Goal: Information Seeking & Learning: Learn about a topic

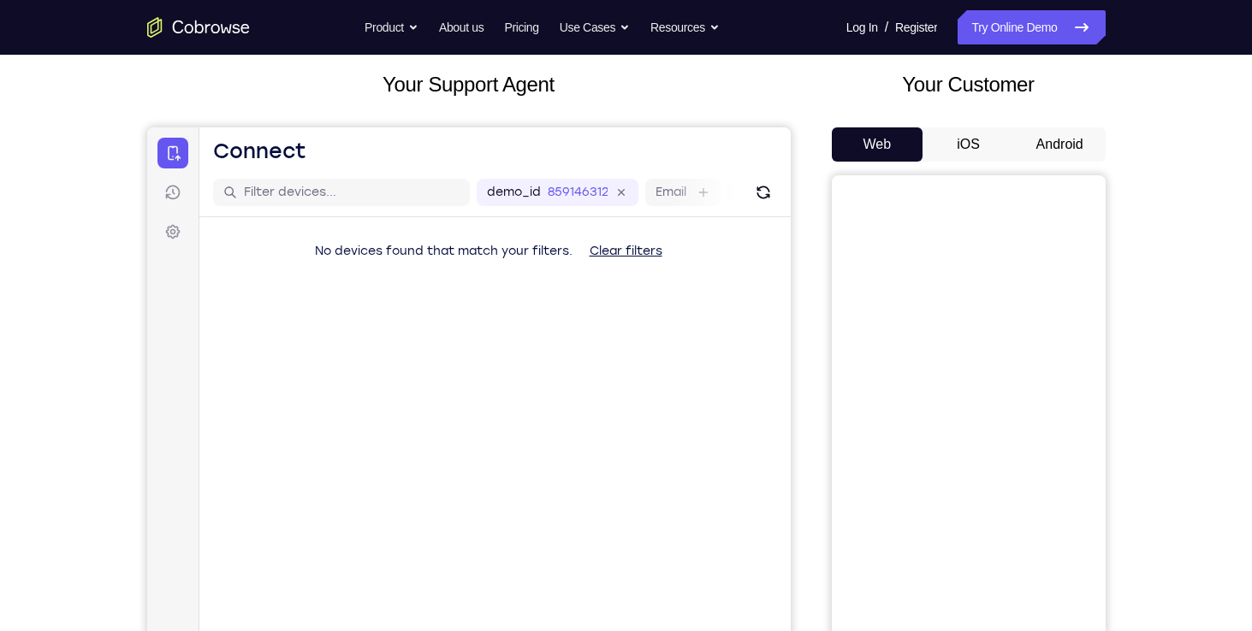
scroll to position [96, 0]
click at [1035, 142] on button "Android" at bounding box center [1060, 144] width 92 height 34
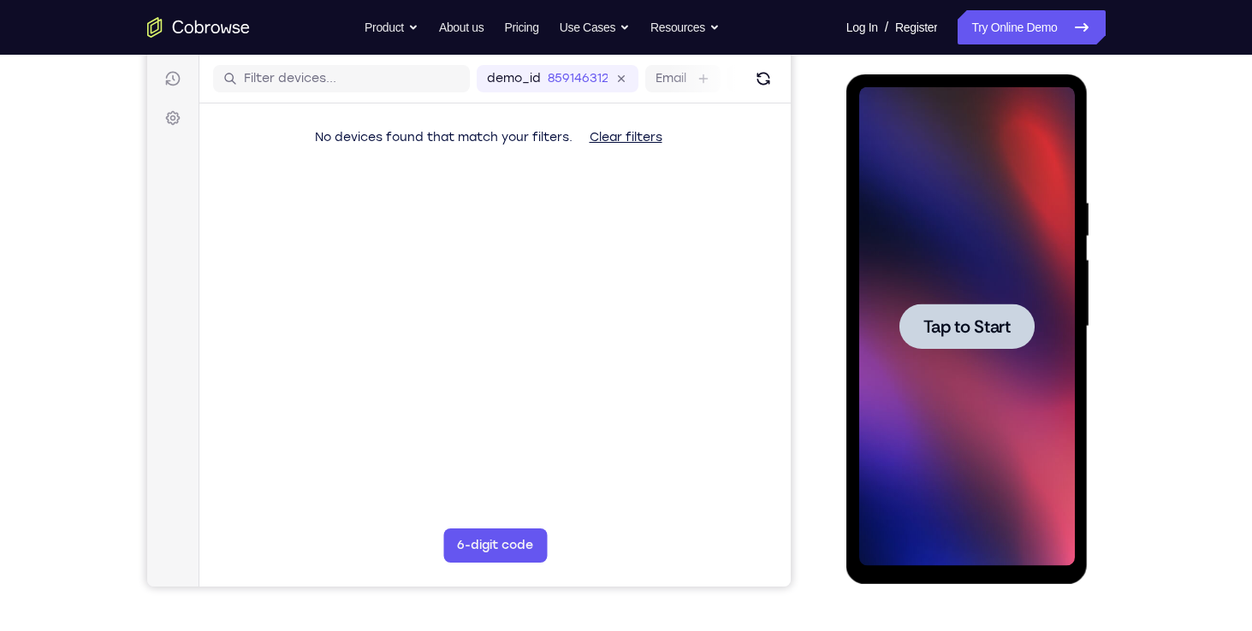
scroll to position [0, 0]
click at [968, 375] on div at bounding box center [967, 326] width 216 height 479
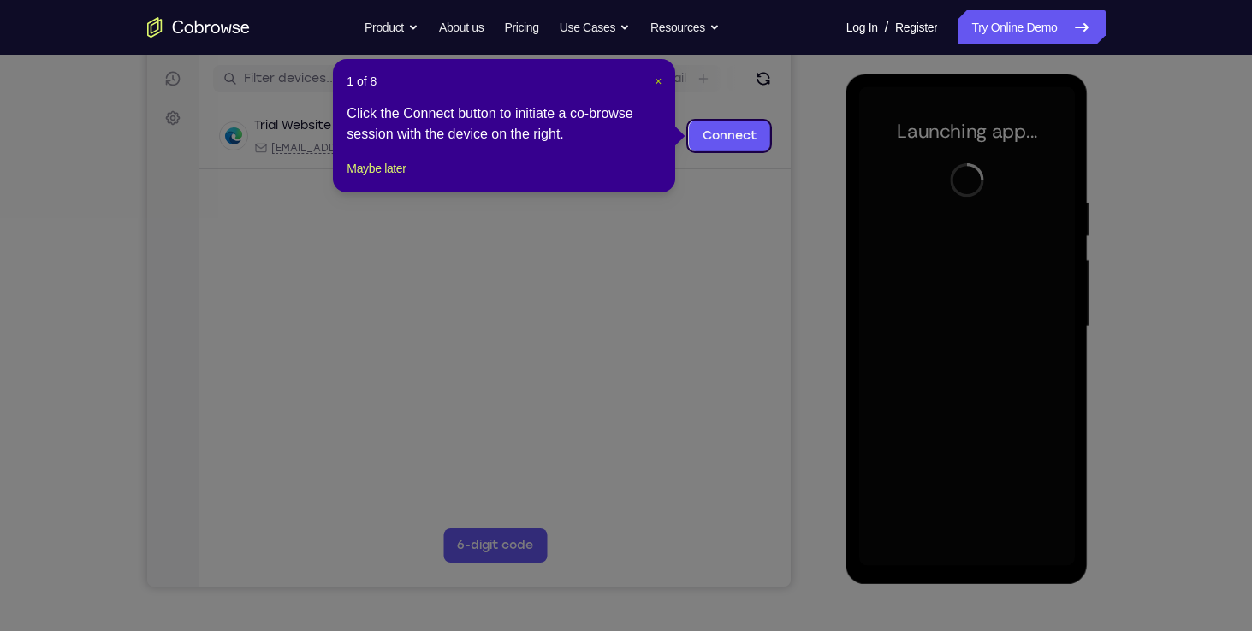
click at [659, 86] on span "×" at bounding box center [657, 81] width 7 height 14
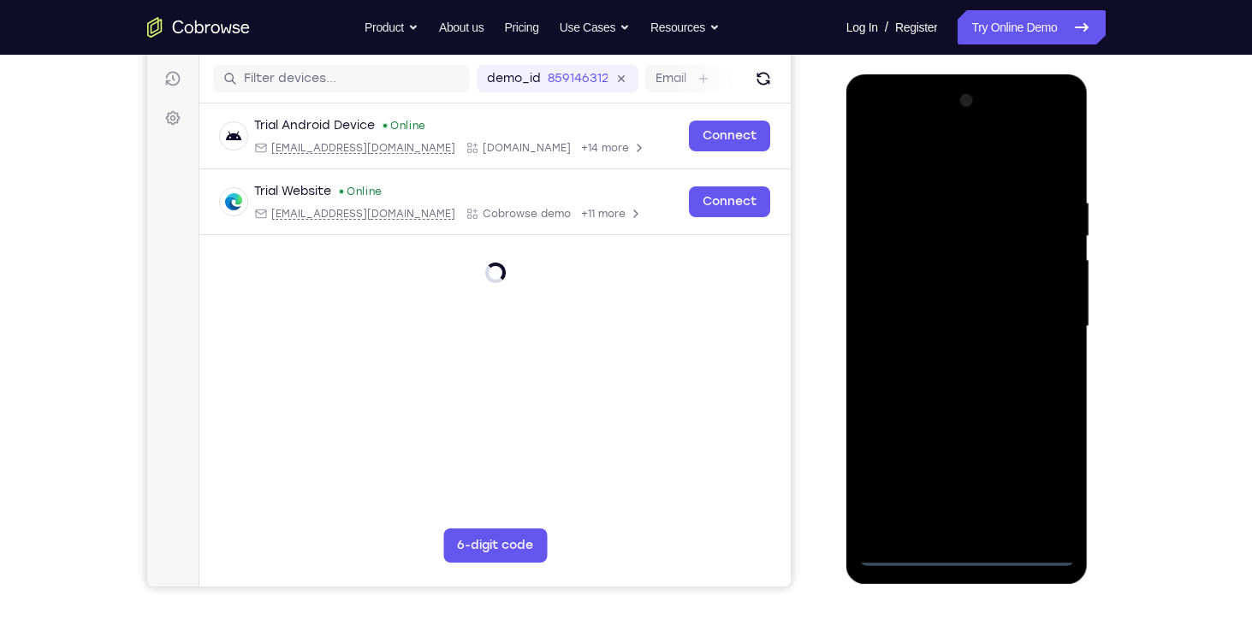
click at [962, 546] on div at bounding box center [967, 326] width 216 height 479
click at [964, 553] on div at bounding box center [967, 326] width 216 height 479
click at [1043, 480] on div at bounding box center [967, 326] width 216 height 479
click at [877, 125] on div at bounding box center [967, 326] width 216 height 479
click at [1043, 340] on div at bounding box center [967, 326] width 216 height 479
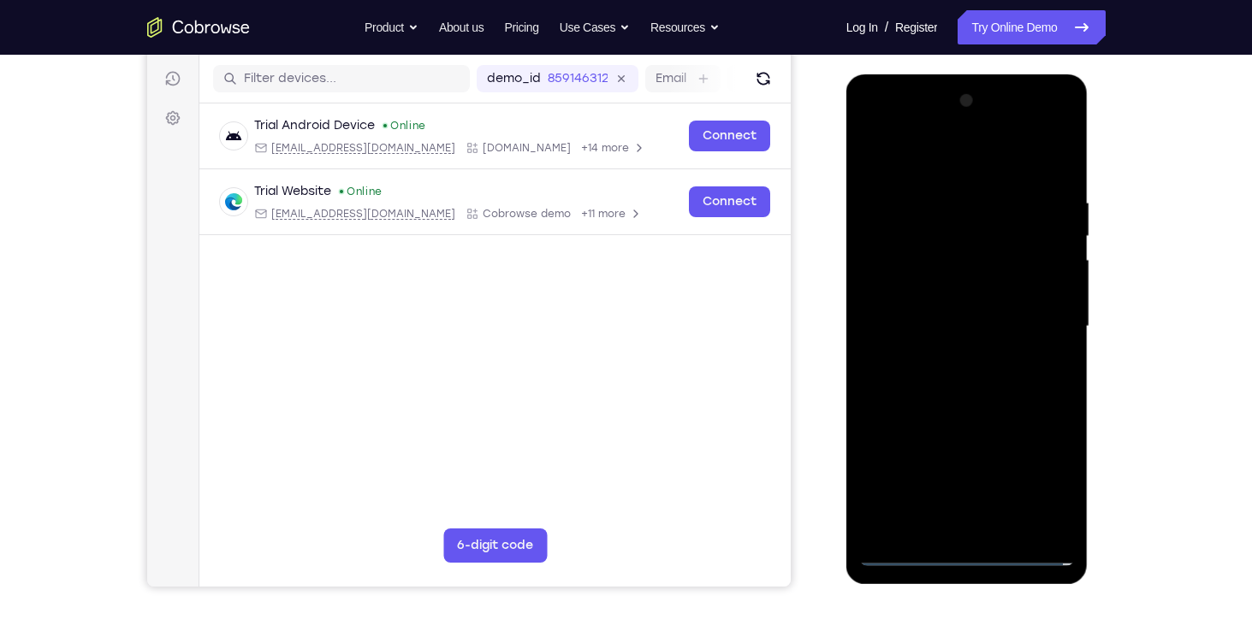
click at [1043, 328] on div at bounding box center [967, 326] width 216 height 479
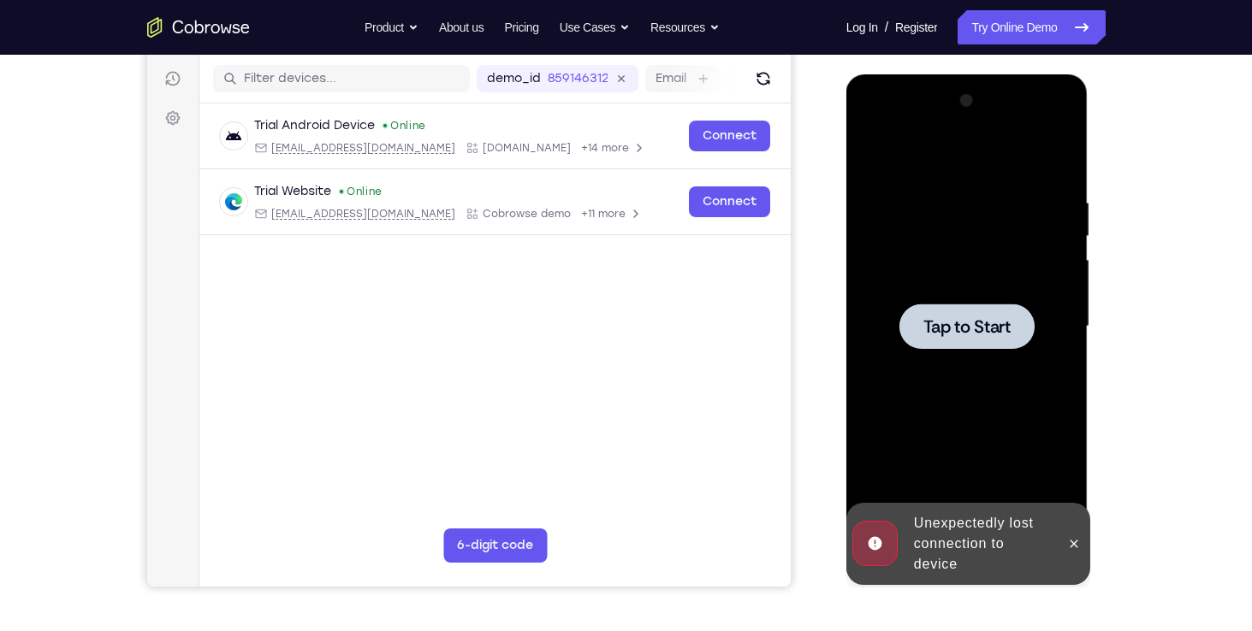
click at [991, 378] on div at bounding box center [967, 326] width 216 height 479
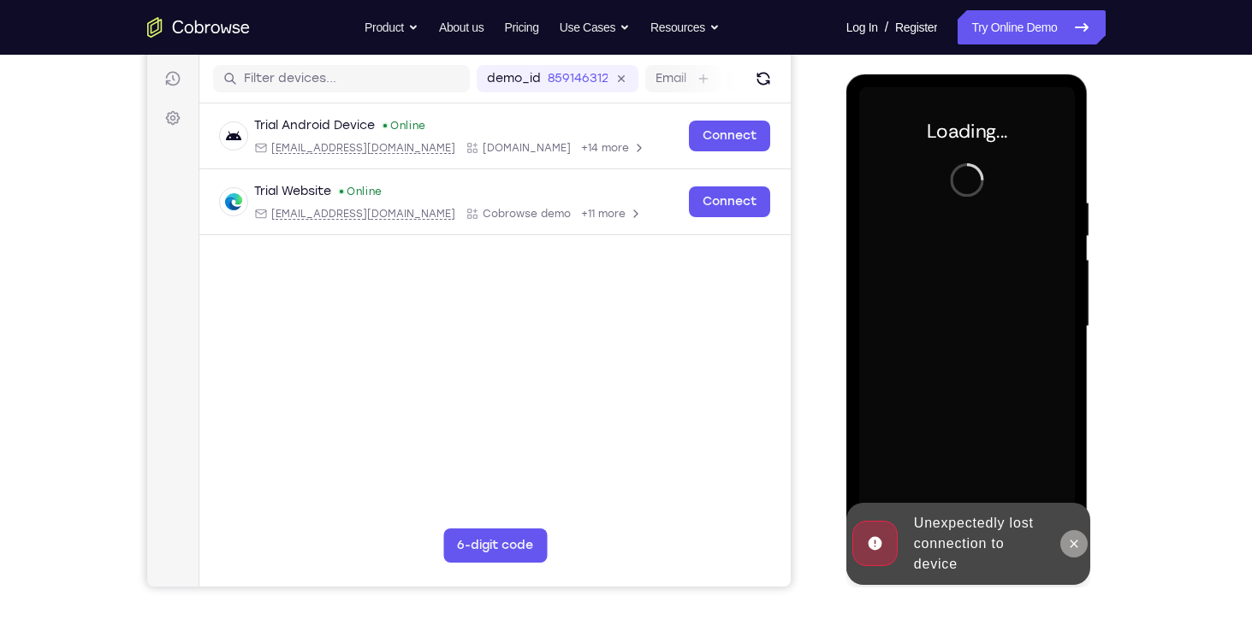
click at [1073, 546] on icon at bounding box center [1074, 544] width 14 height 14
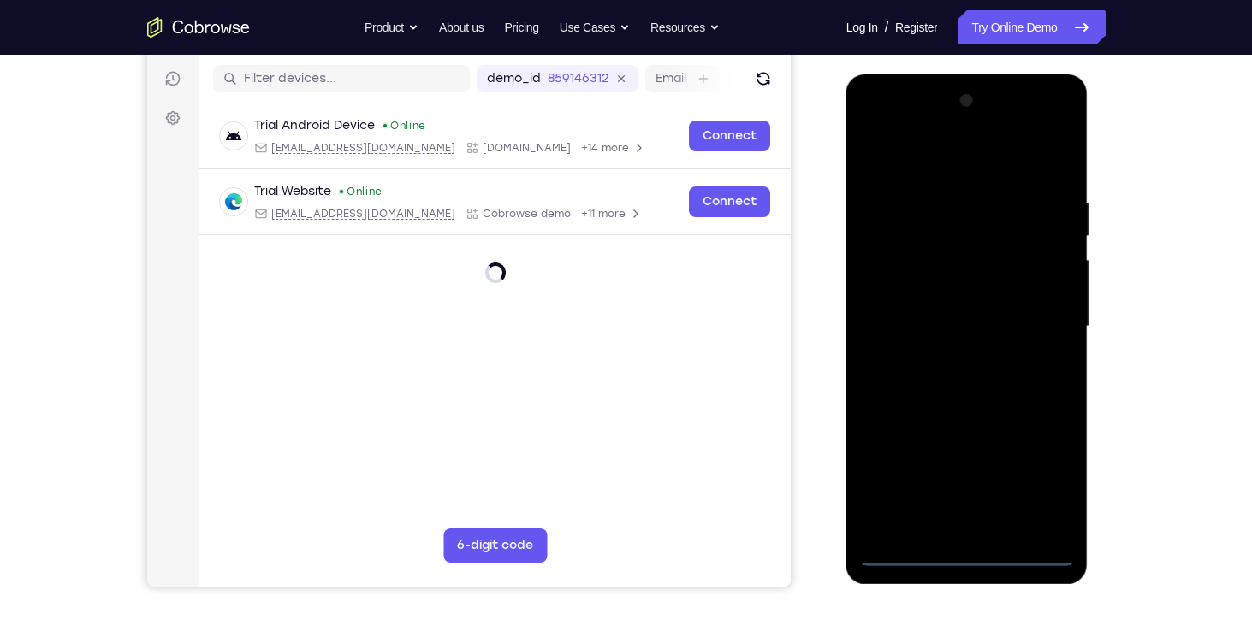
click at [967, 556] on div at bounding box center [967, 326] width 216 height 479
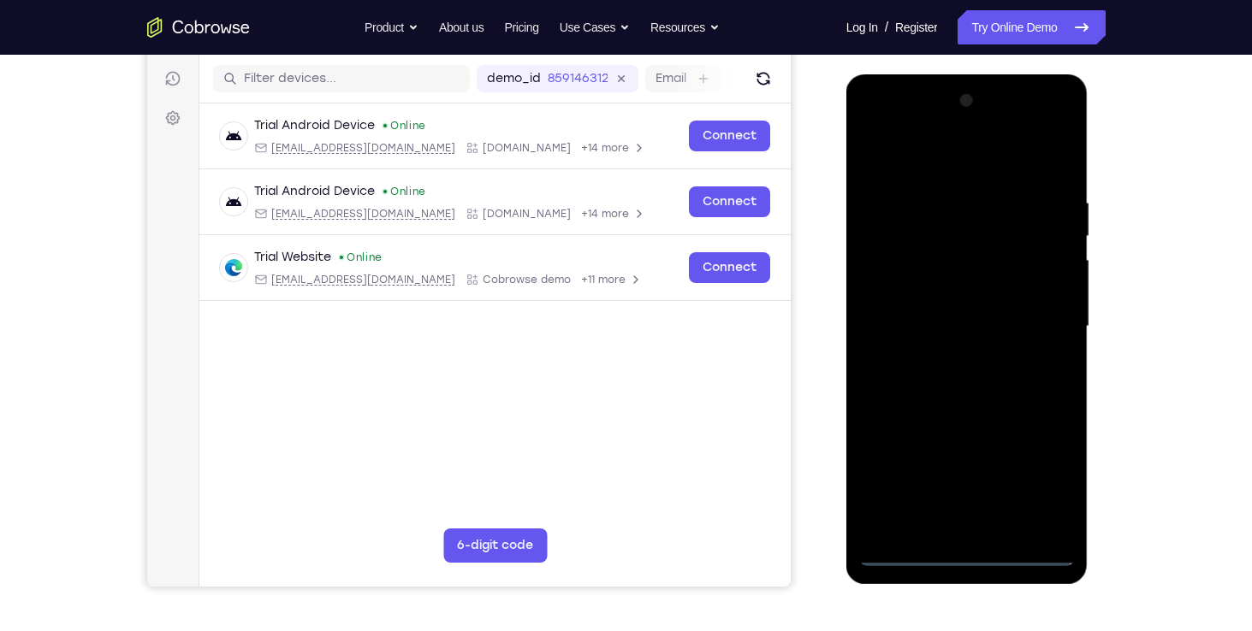
click at [1048, 478] on div at bounding box center [967, 326] width 216 height 479
click at [884, 127] on div at bounding box center [967, 326] width 216 height 479
click at [877, 130] on div at bounding box center [967, 326] width 216 height 479
click at [1037, 327] on div at bounding box center [967, 326] width 216 height 479
click at [950, 359] on div at bounding box center [967, 326] width 216 height 479
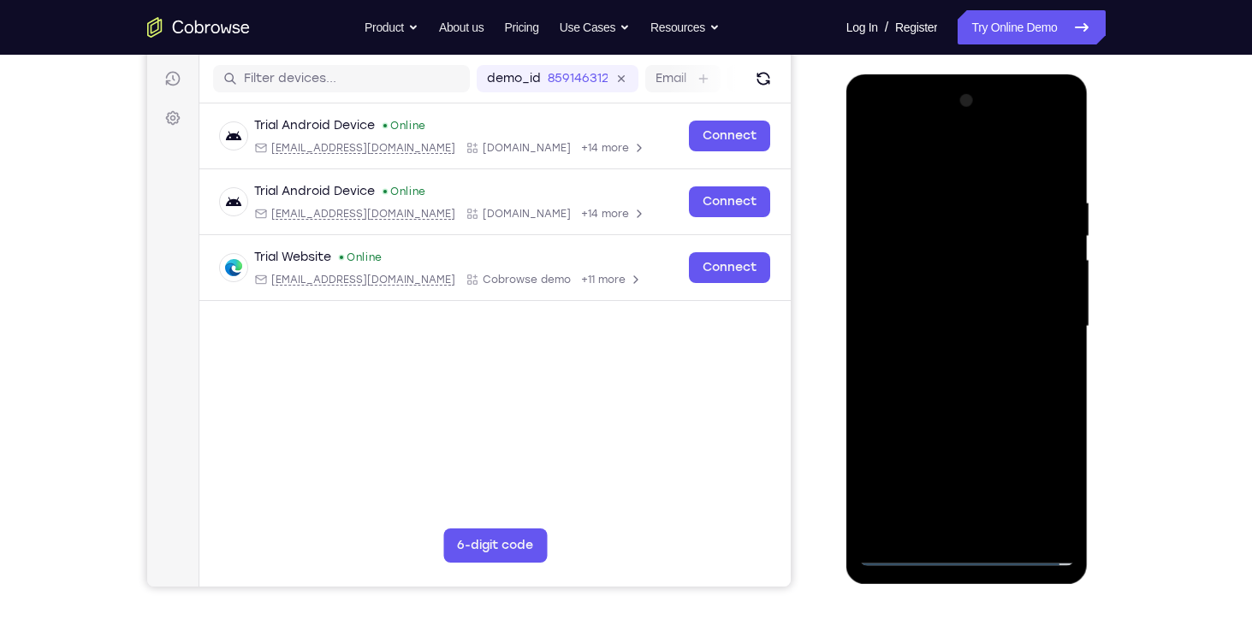
click at [945, 299] on div at bounding box center [967, 326] width 216 height 479
click at [945, 304] on div at bounding box center [967, 326] width 216 height 479
click at [966, 252] on div at bounding box center [967, 326] width 216 height 479
click at [926, 301] on div at bounding box center [967, 326] width 216 height 479
click at [930, 328] on div at bounding box center [967, 326] width 216 height 479
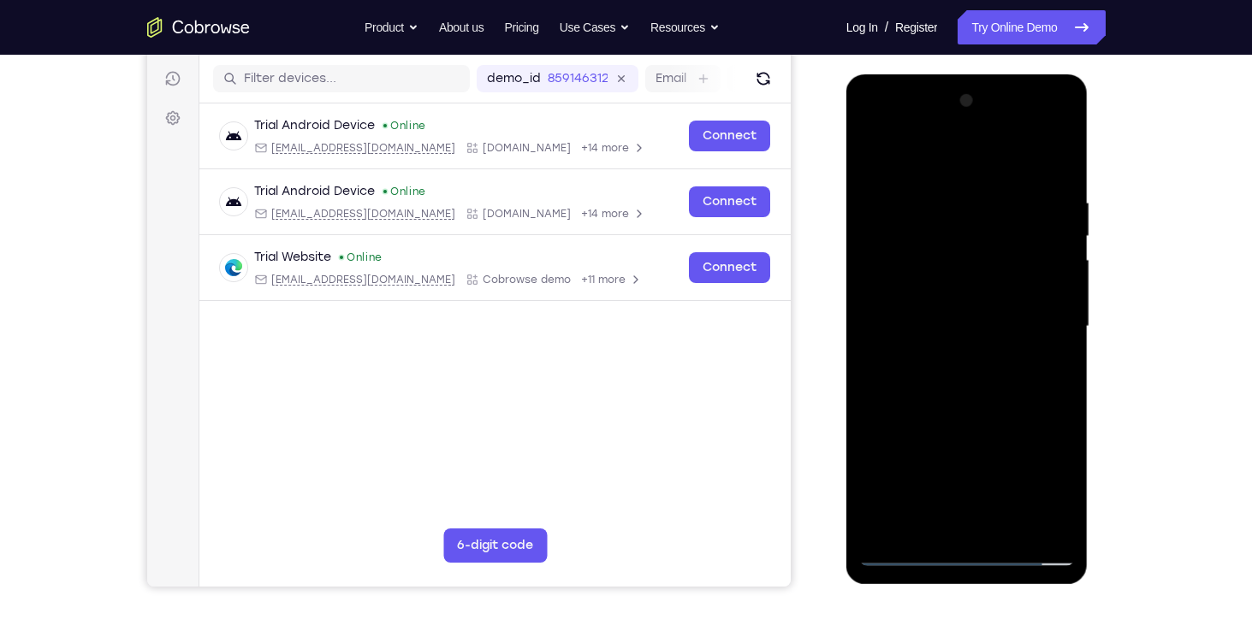
click at [1003, 381] on div at bounding box center [967, 326] width 216 height 479
click at [999, 367] on div at bounding box center [967, 326] width 216 height 479
click at [990, 380] on div at bounding box center [967, 326] width 216 height 479
click at [997, 224] on div at bounding box center [967, 326] width 216 height 479
click at [997, 409] on div at bounding box center [967, 326] width 216 height 479
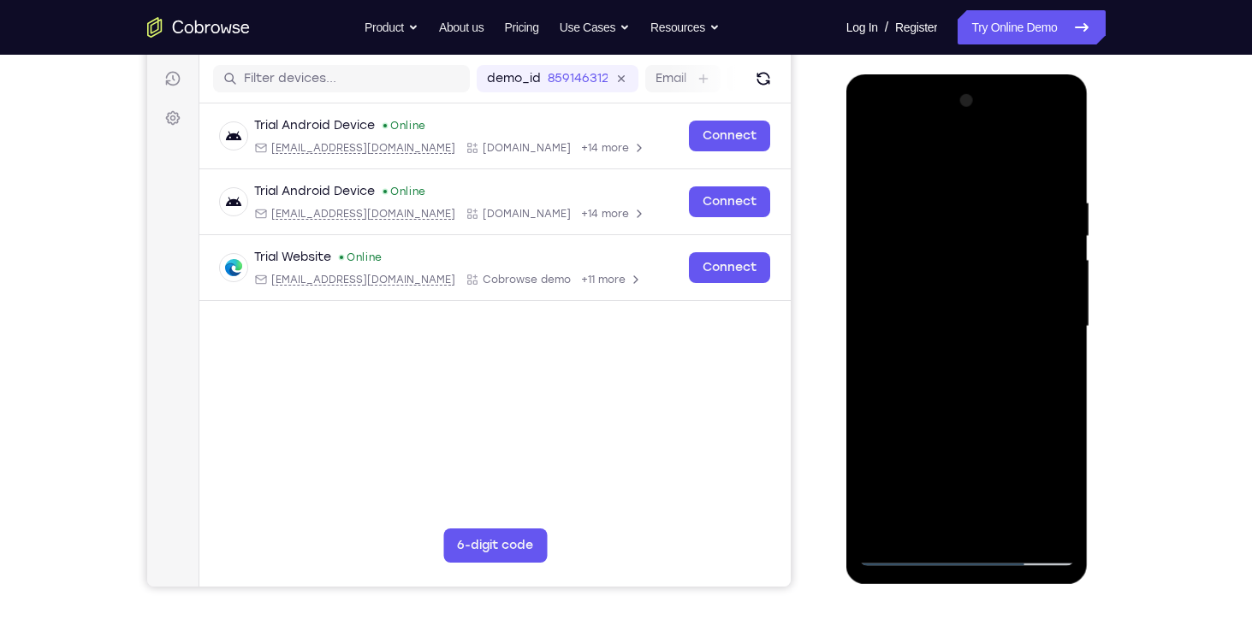
click at [1048, 532] on div at bounding box center [967, 326] width 216 height 479
click at [925, 386] on div at bounding box center [967, 326] width 216 height 479
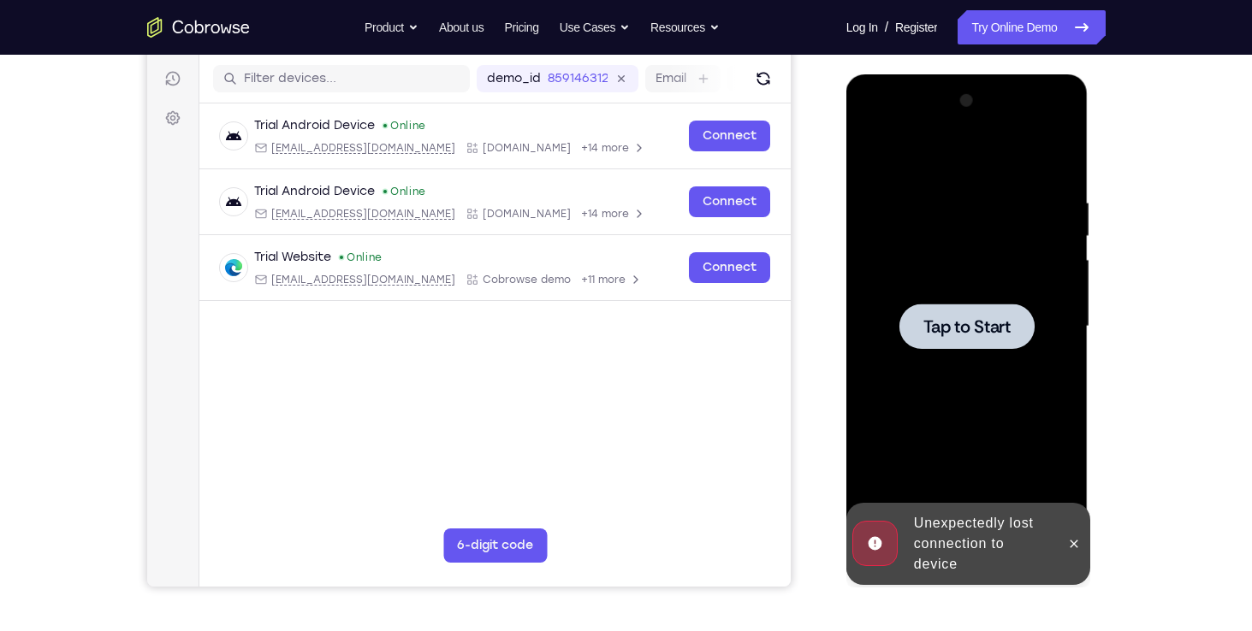
click at [983, 405] on div at bounding box center [967, 326] width 216 height 479
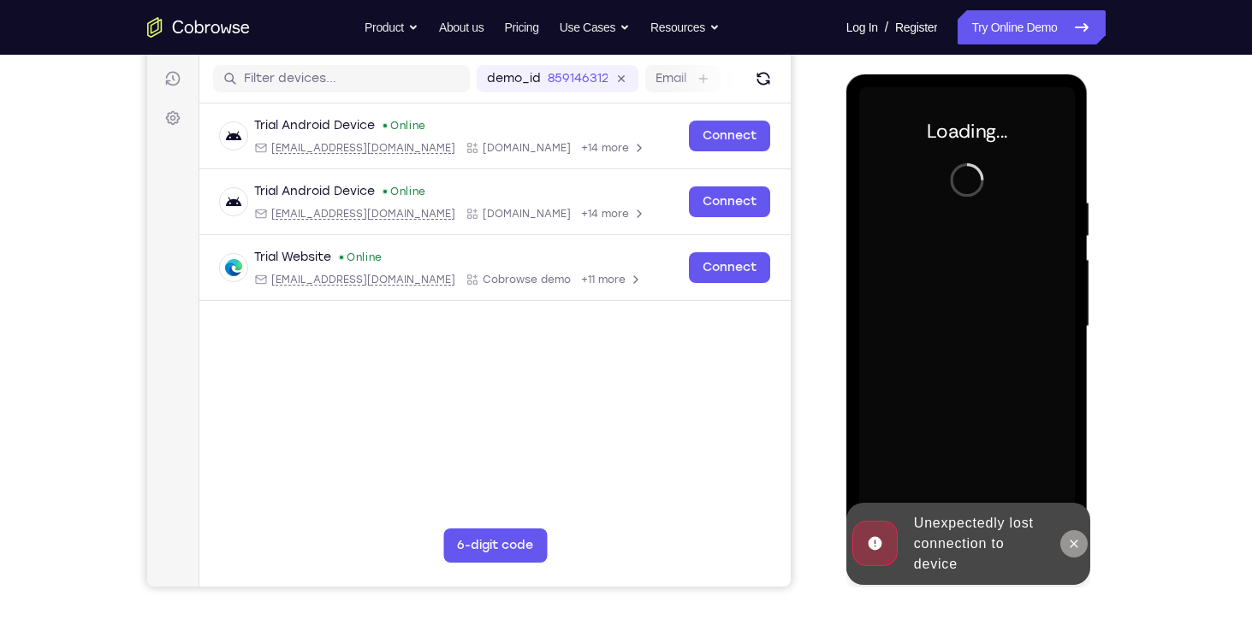
click at [1080, 541] on button at bounding box center [1073, 543] width 27 height 27
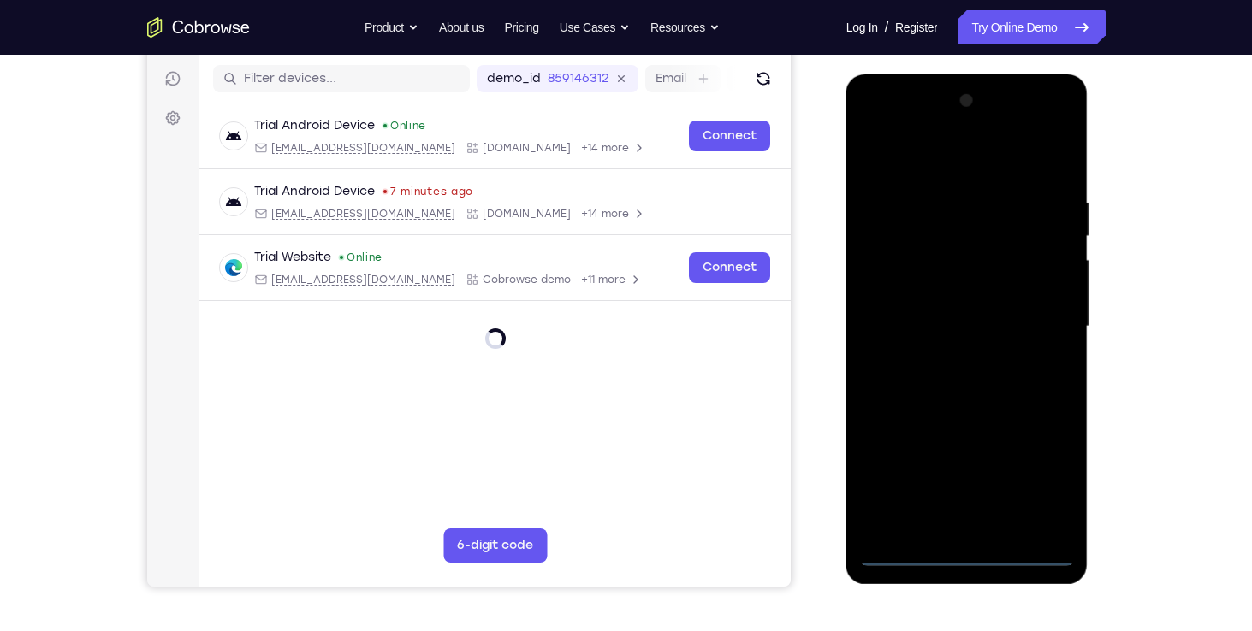
click at [1053, 484] on div at bounding box center [967, 326] width 216 height 479
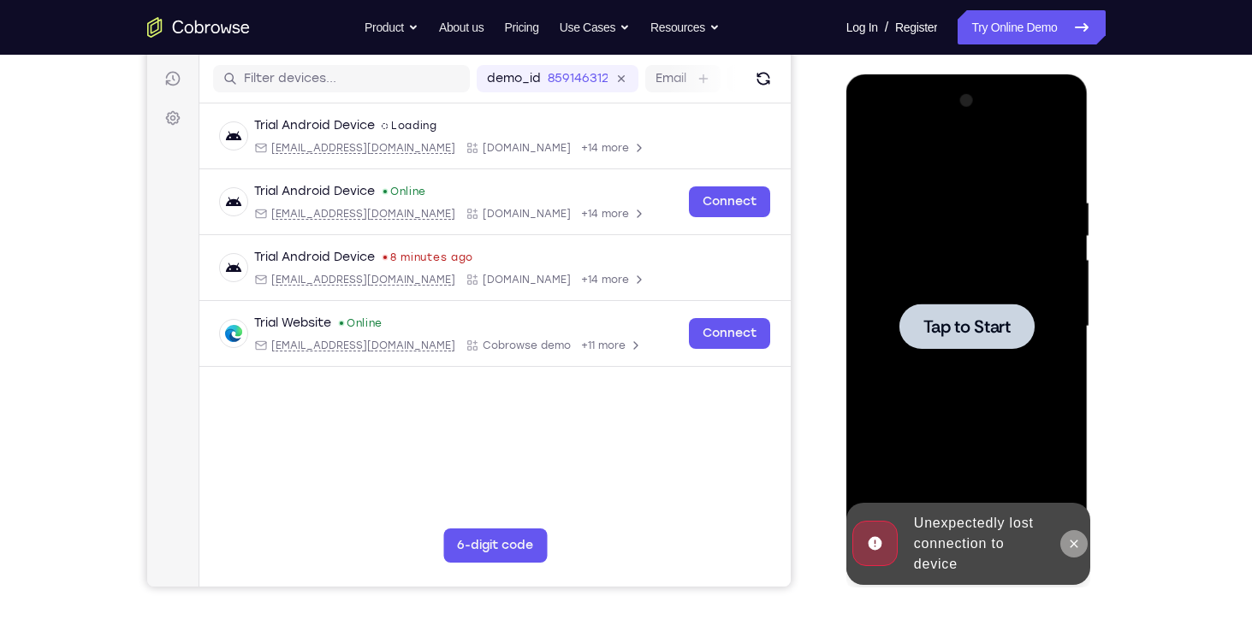
click at [1073, 546] on icon at bounding box center [1074, 544] width 14 height 14
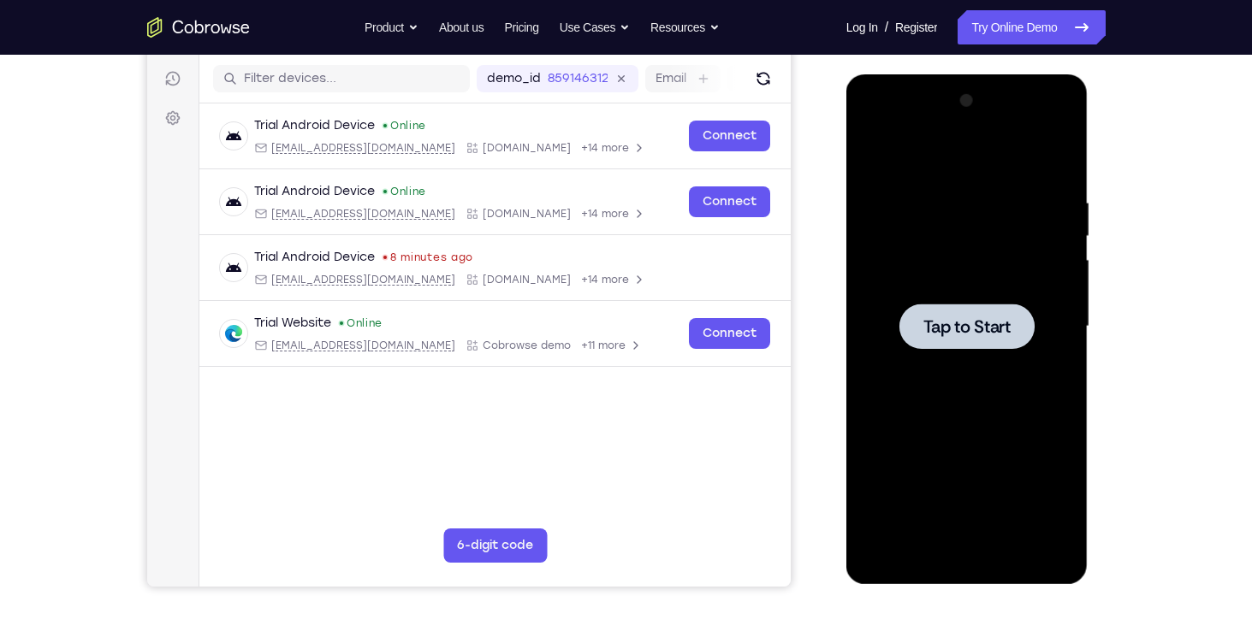
click at [921, 404] on div at bounding box center [967, 326] width 216 height 479
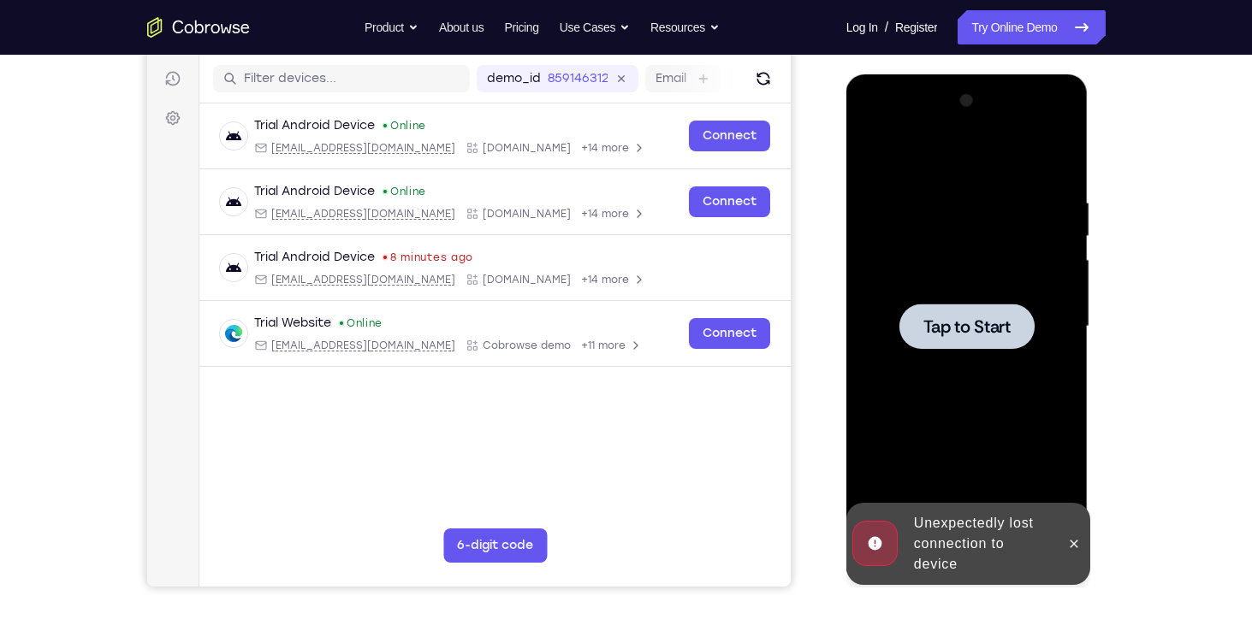
click at [952, 376] on div at bounding box center [967, 326] width 216 height 479
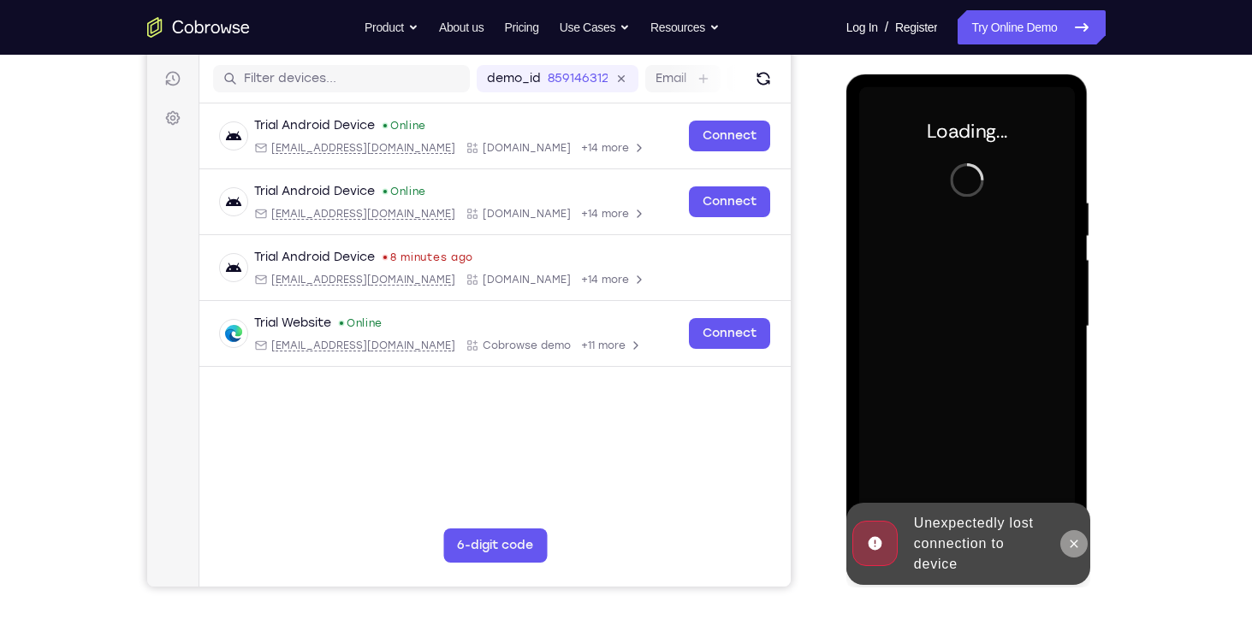
click at [1083, 547] on button at bounding box center [1073, 543] width 27 height 27
